Goal: Task Accomplishment & Management: Manage account settings

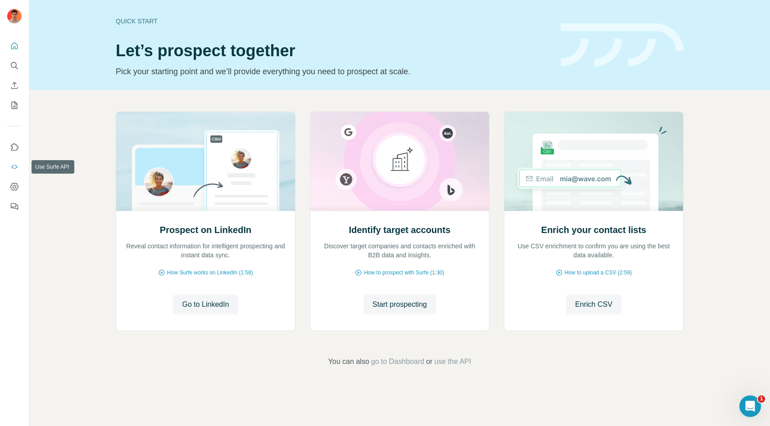
click at [17, 165] on icon "Use Surfe API" at bounding box center [14, 167] width 9 height 9
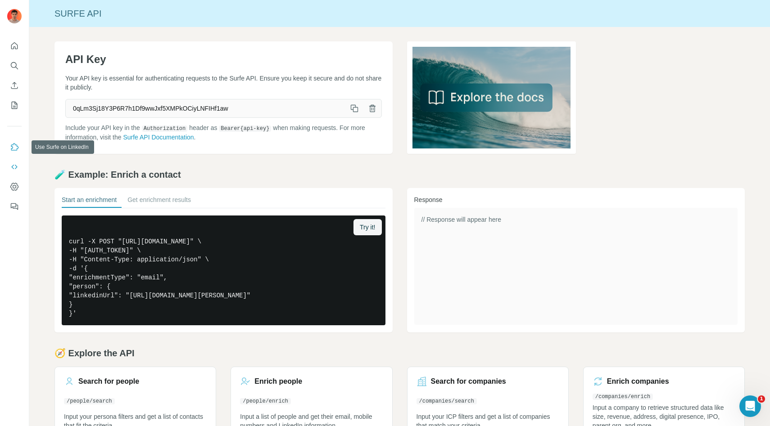
click at [14, 147] on icon "Use Surfe on LinkedIn" at bounding box center [14, 147] width 9 height 9
click at [17, 185] on icon "Dashboard" at bounding box center [14, 187] width 8 height 8
